Goal: Task Accomplishment & Management: Complete application form

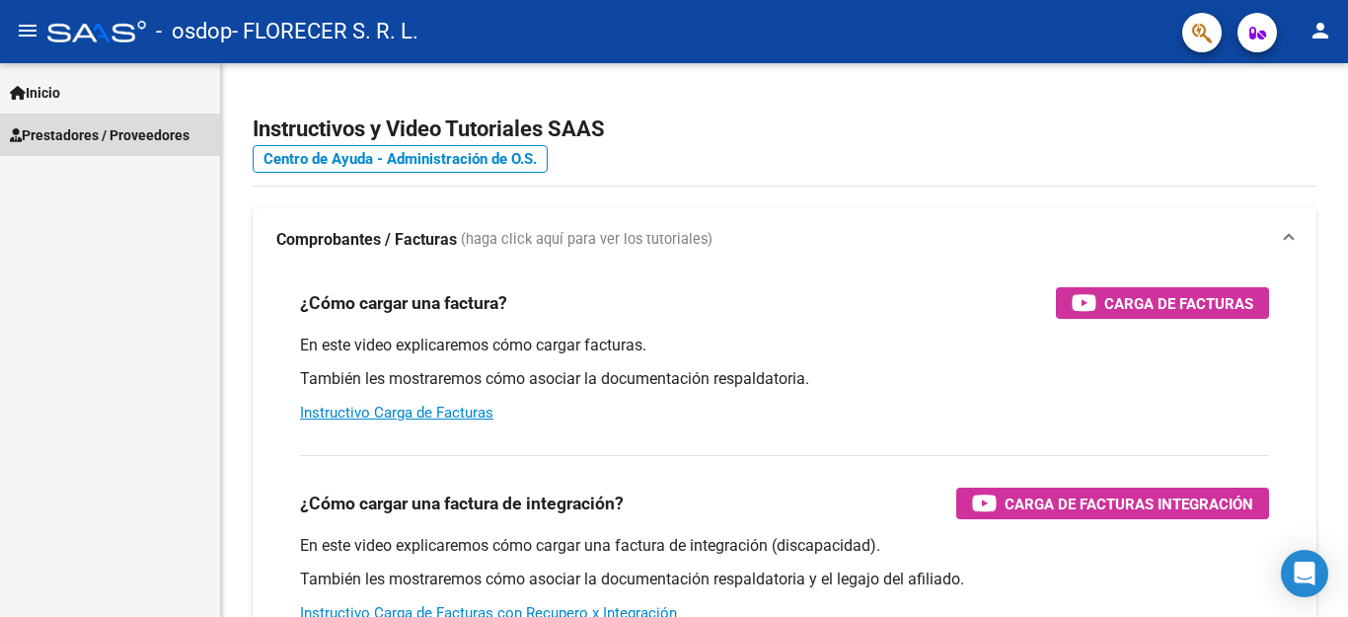
click at [142, 125] on span "Prestadores / Proveedores" at bounding box center [100, 135] width 180 height 22
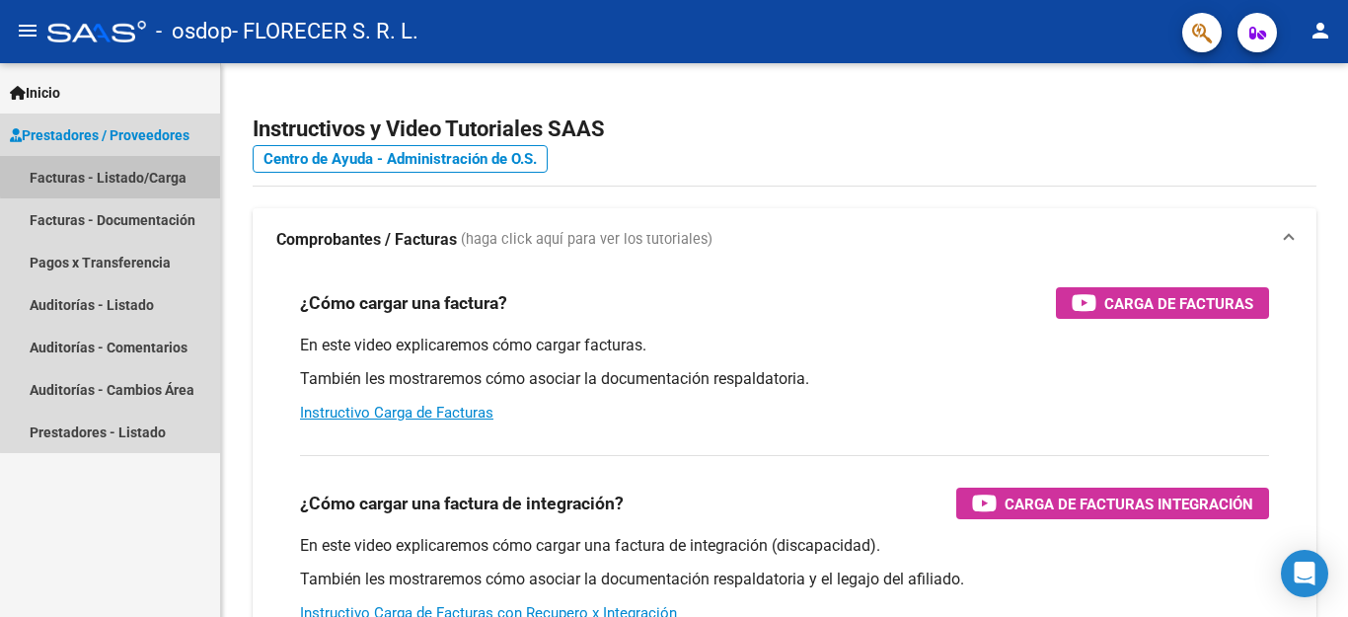
click at [114, 176] on link "Facturas - Listado/Carga" at bounding box center [110, 177] width 220 height 42
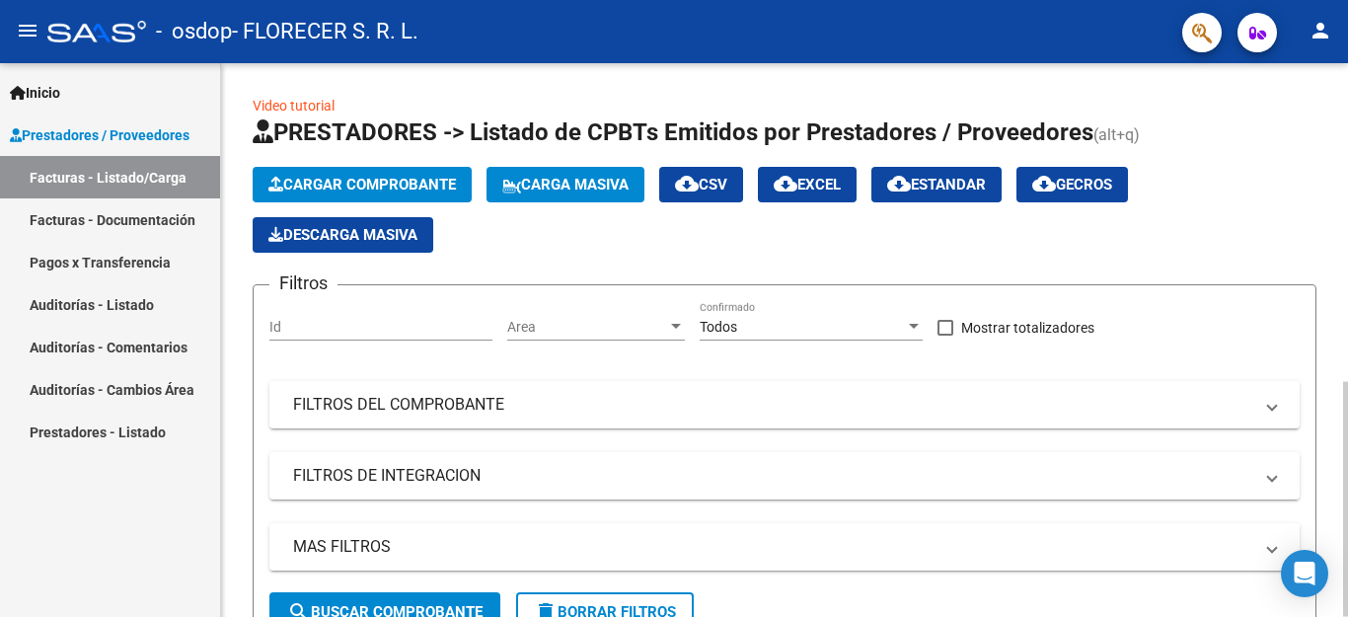
click at [377, 186] on span "Cargar Comprobante" at bounding box center [361, 185] width 187 height 18
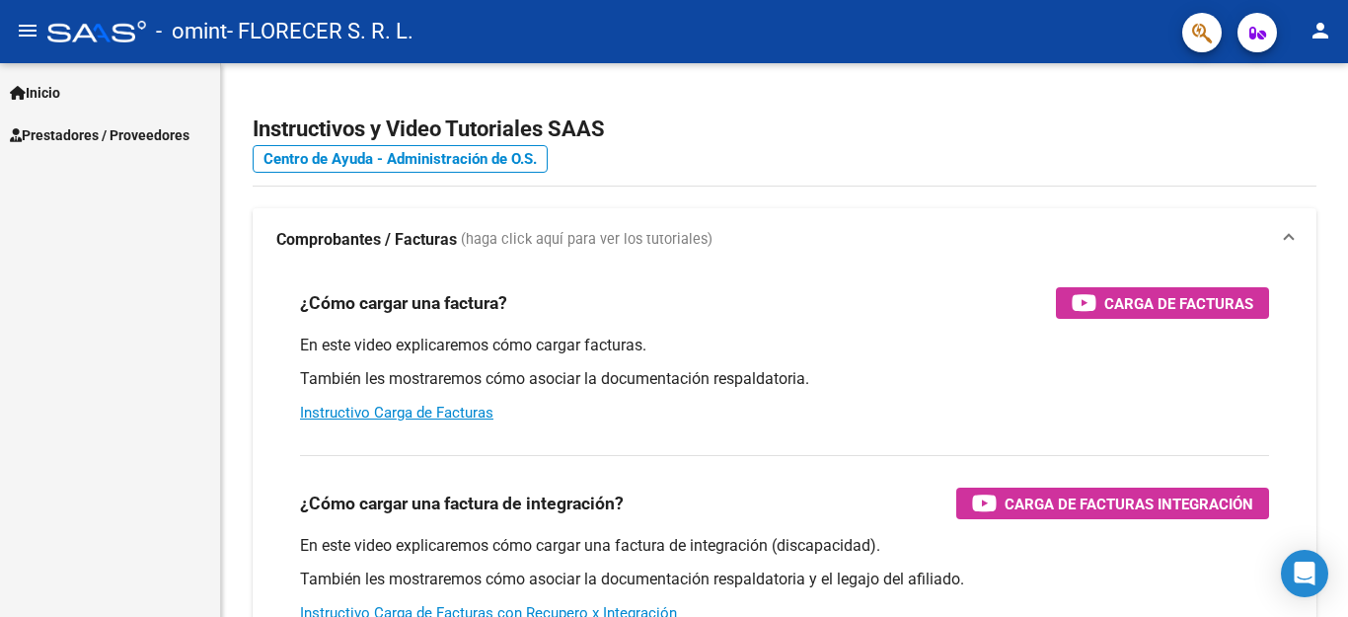
click at [144, 145] on span "Prestadores / Proveedores" at bounding box center [100, 135] width 180 height 22
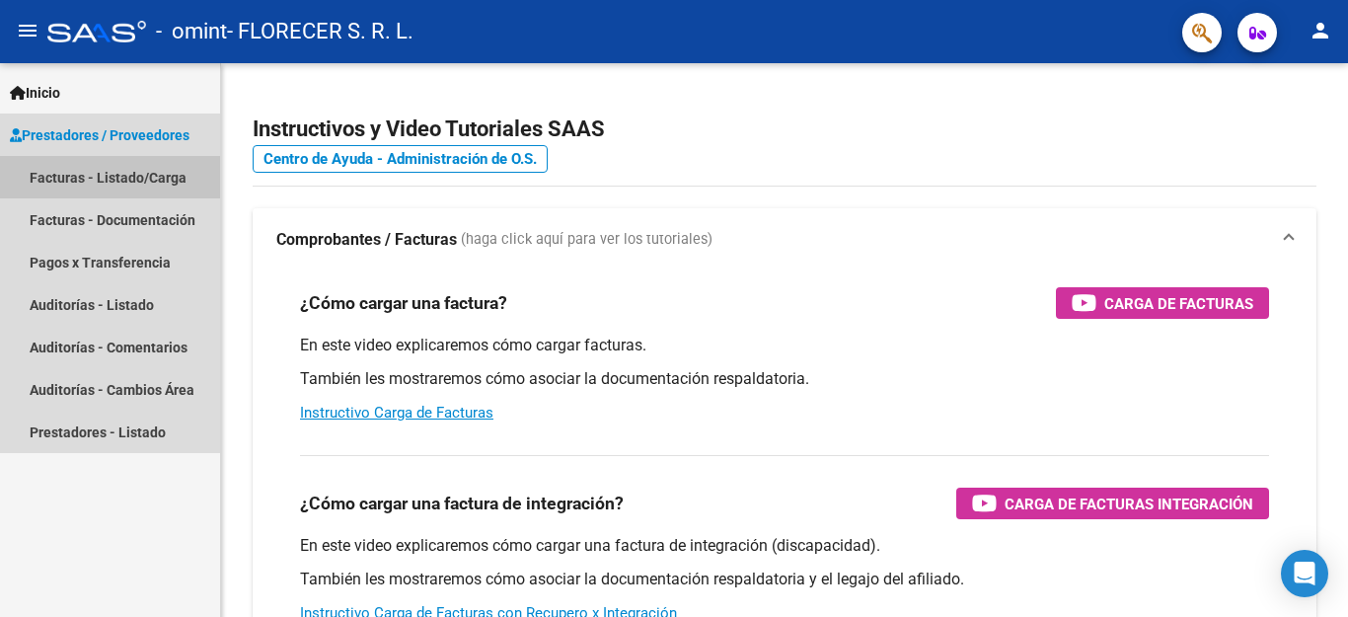
click at [134, 171] on link "Facturas - Listado/Carga" at bounding box center [110, 177] width 220 height 42
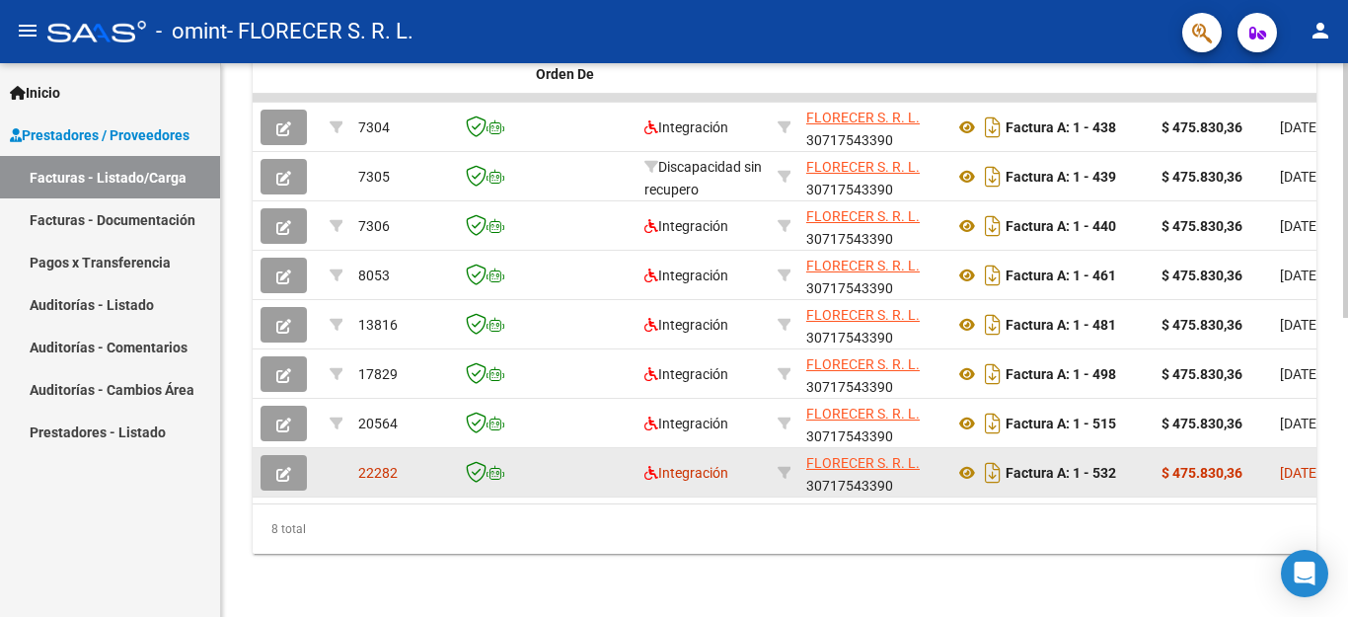
click at [281, 467] on icon "button" at bounding box center [283, 474] width 15 height 15
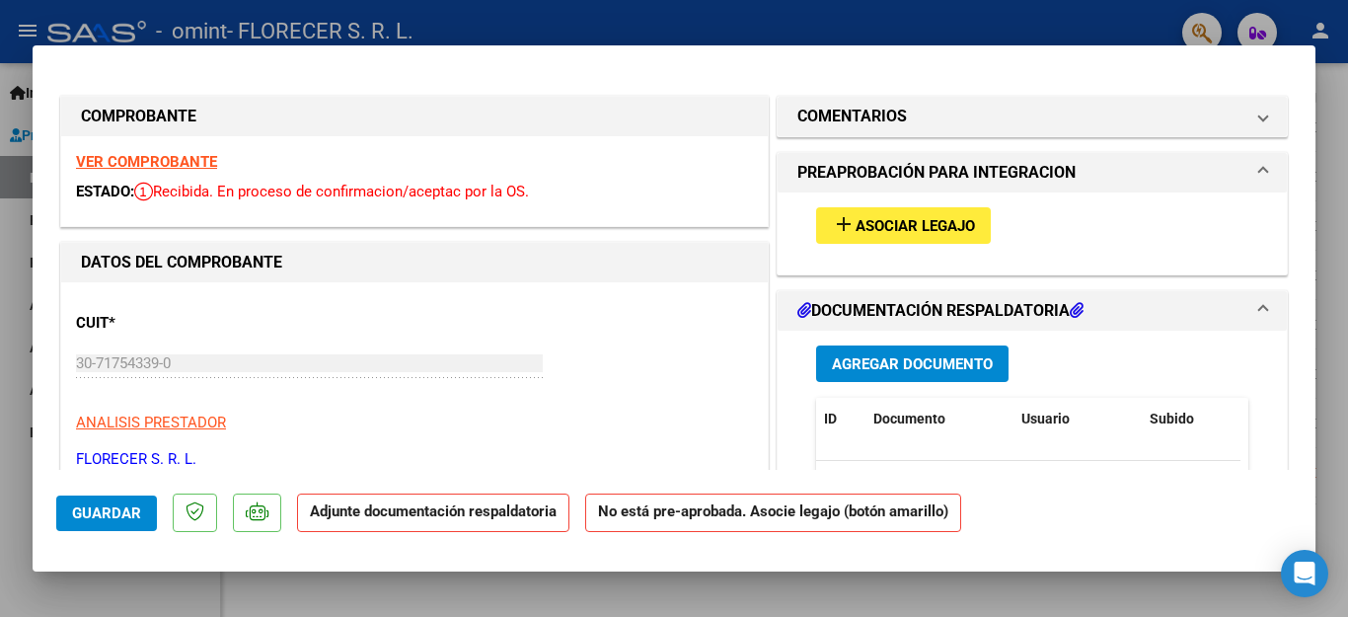
click at [951, 227] on span "Asociar Legajo" at bounding box center [915, 226] width 119 height 18
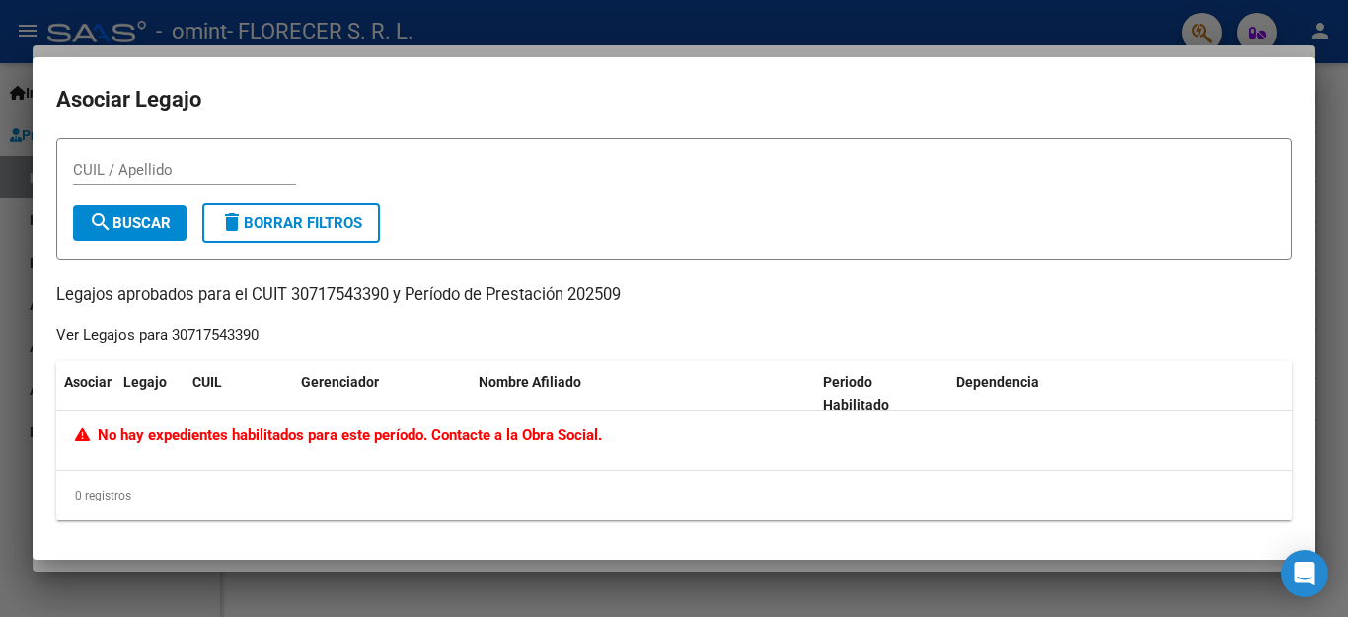
click at [1330, 152] on div at bounding box center [674, 308] width 1348 height 617
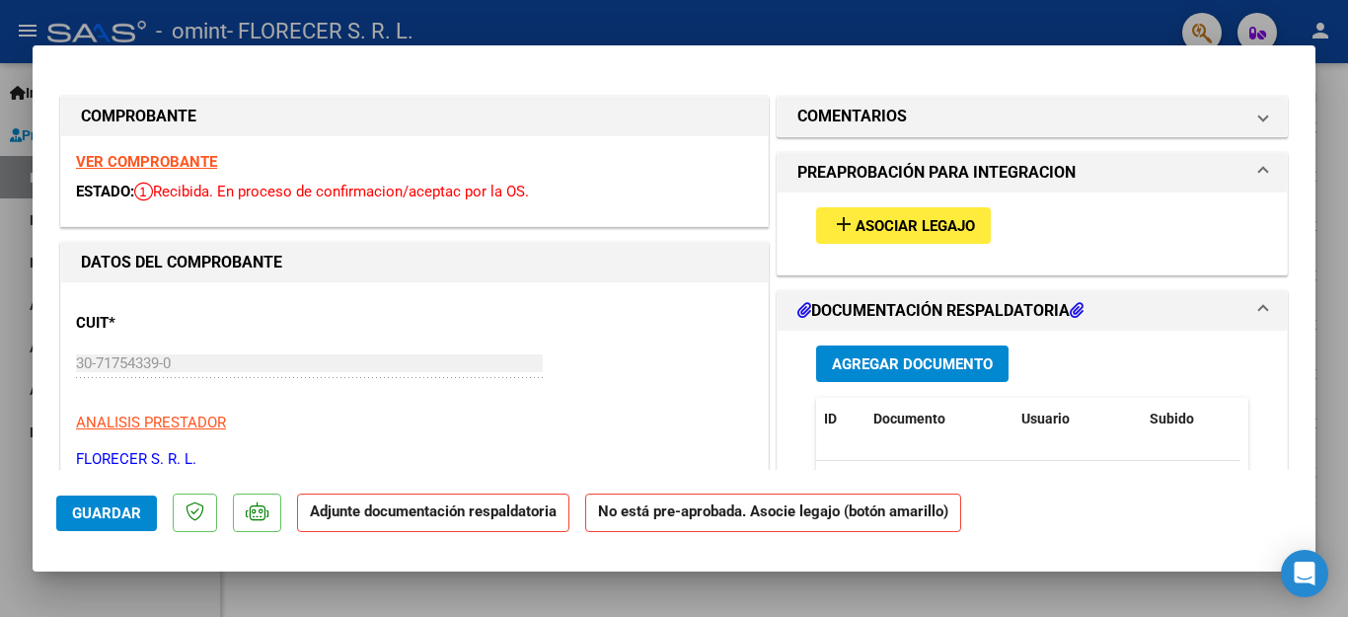
click at [875, 234] on span "Asociar Legajo" at bounding box center [915, 226] width 119 height 18
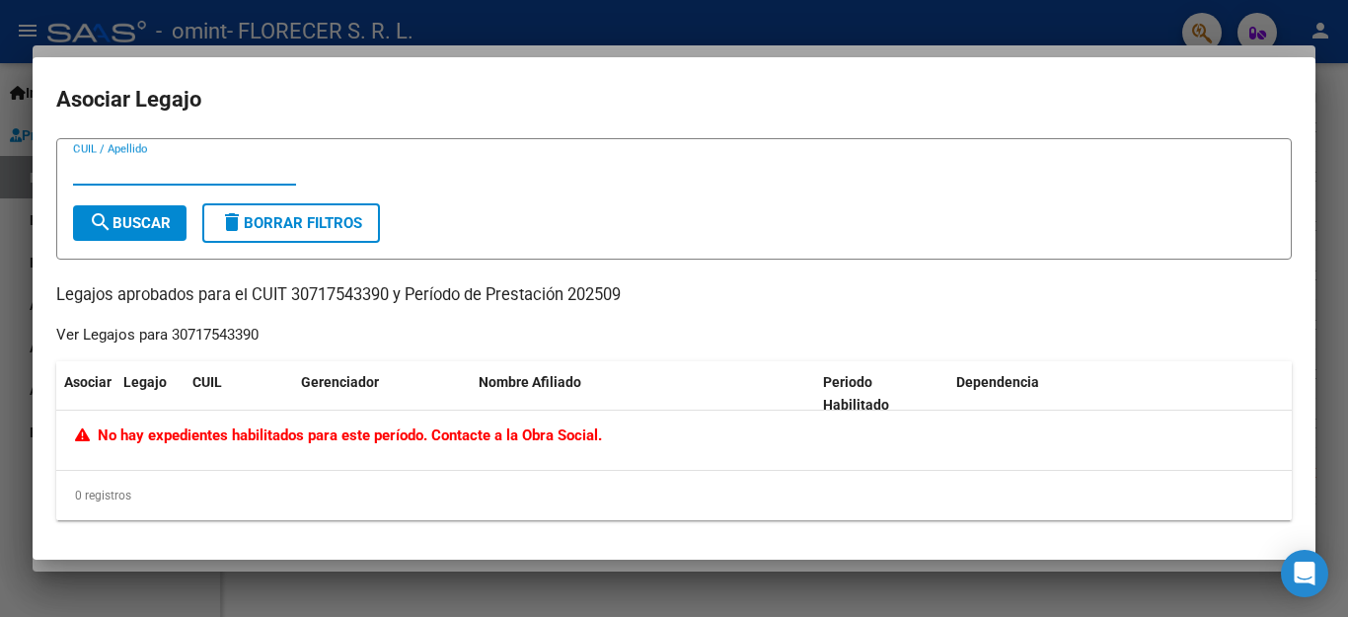
click at [1330, 128] on div at bounding box center [674, 308] width 1348 height 617
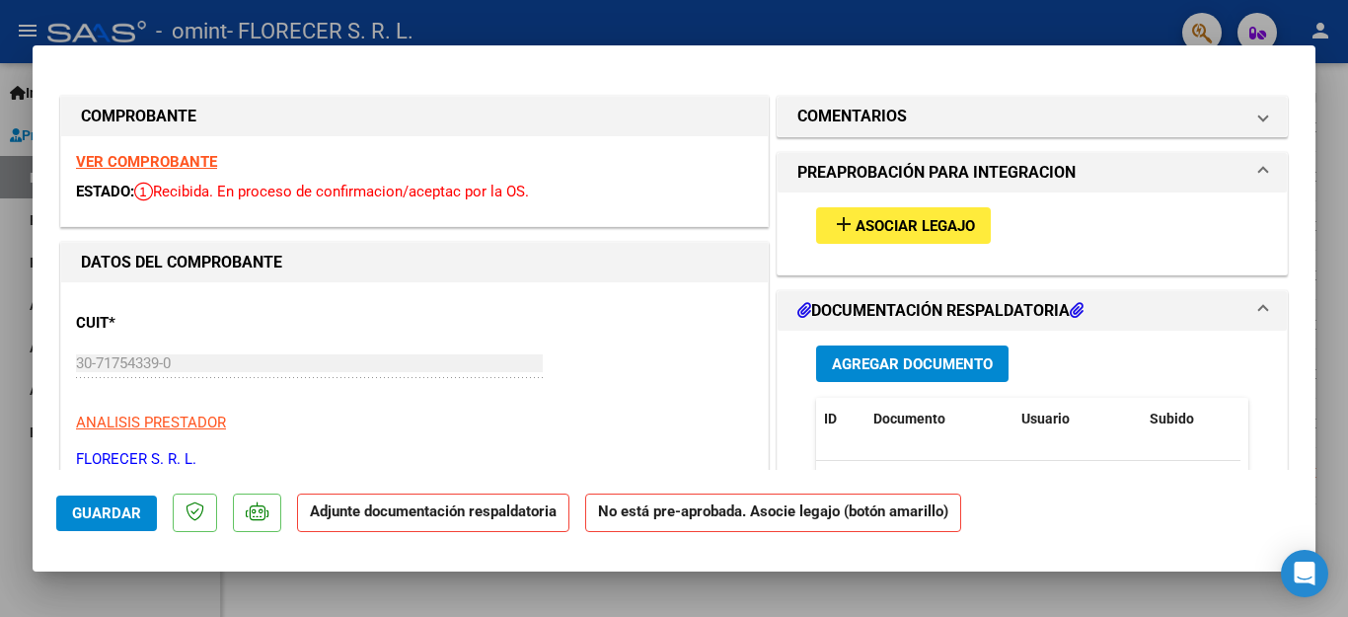
click at [414, 603] on div at bounding box center [674, 308] width 1348 height 617
type input "$ 0,00"
